Goal: Information Seeking & Learning: Learn about a topic

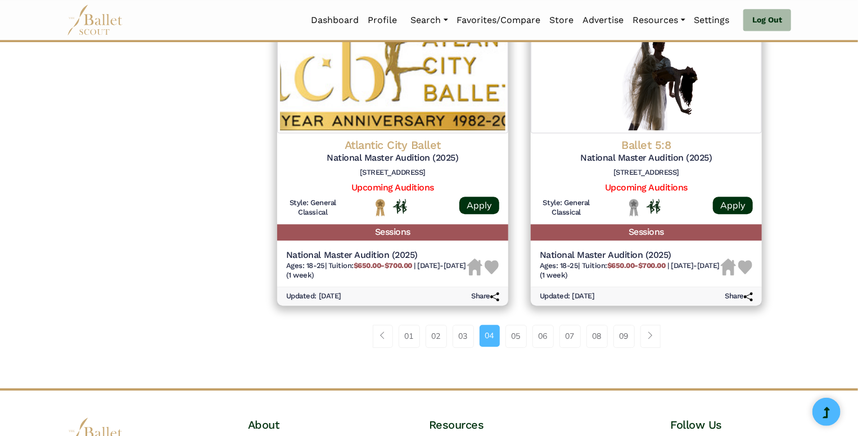
scroll to position [1458, 0]
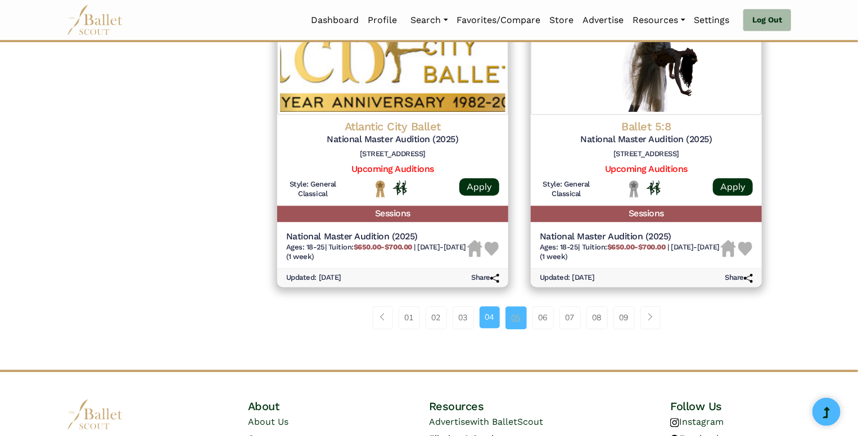
click at [522, 323] on link "05" at bounding box center [515, 317] width 21 height 22
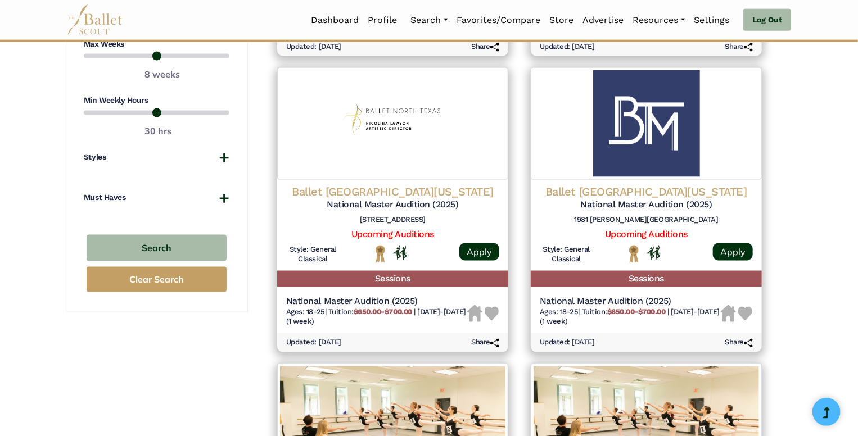
scroll to position [773, 0]
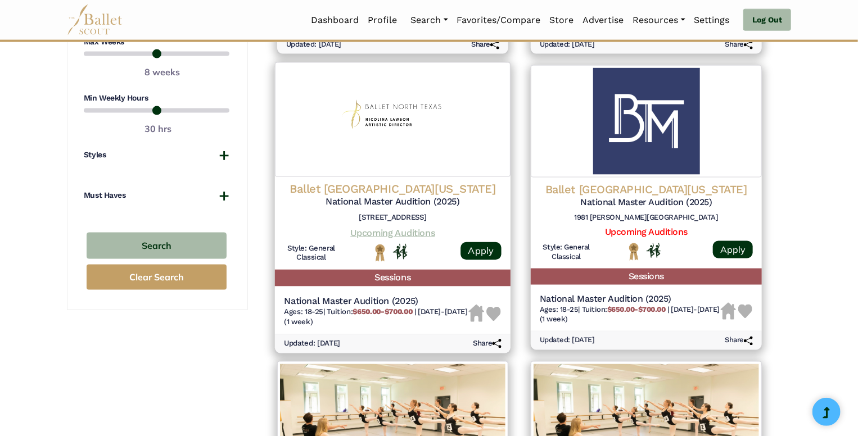
click at [432, 237] on link "Upcoming Auditions" at bounding box center [392, 232] width 84 height 11
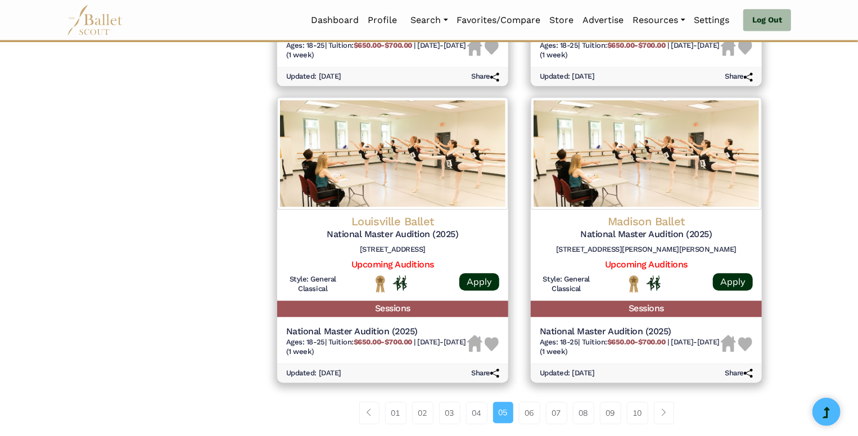
scroll to position [1340, 0]
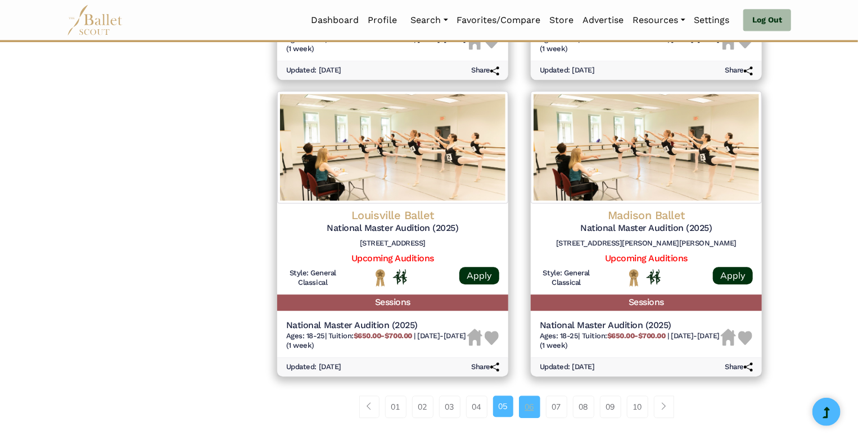
click at [531, 416] on link "06" at bounding box center [529, 407] width 21 height 22
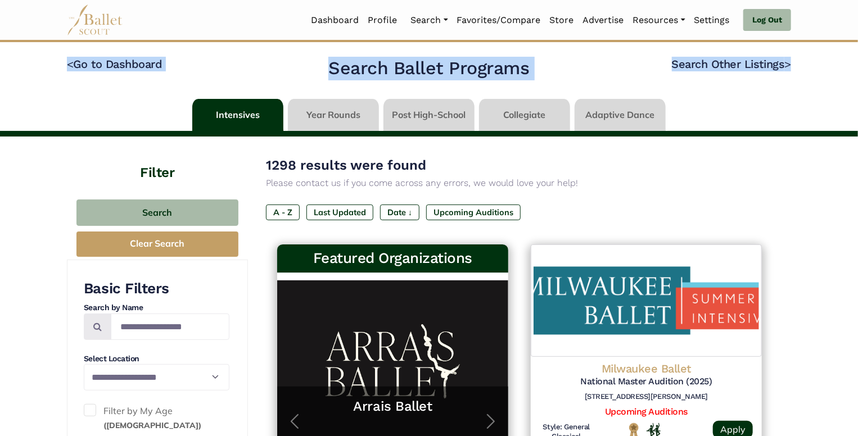
drag, startPoint x: 857, startPoint y: 13, endPoint x: 862, endPoint y: 58, distance: 45.2
